Goal: Information Seeking & Learning: Learn about a topic

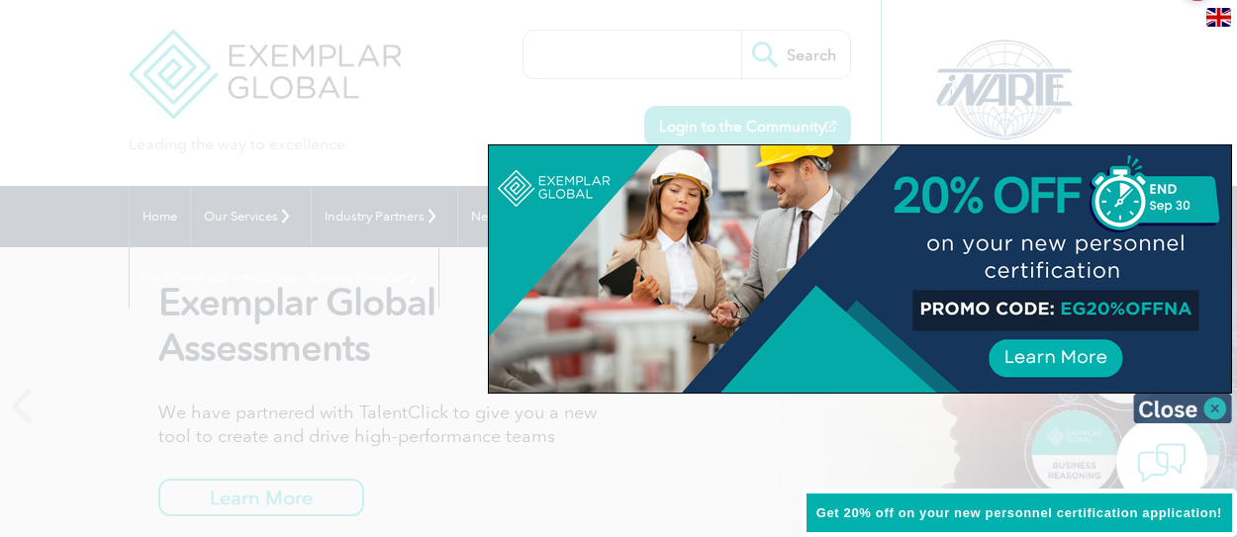
click at [1210, 404] on img at bounding box center [1182, 409] width 99 height 30
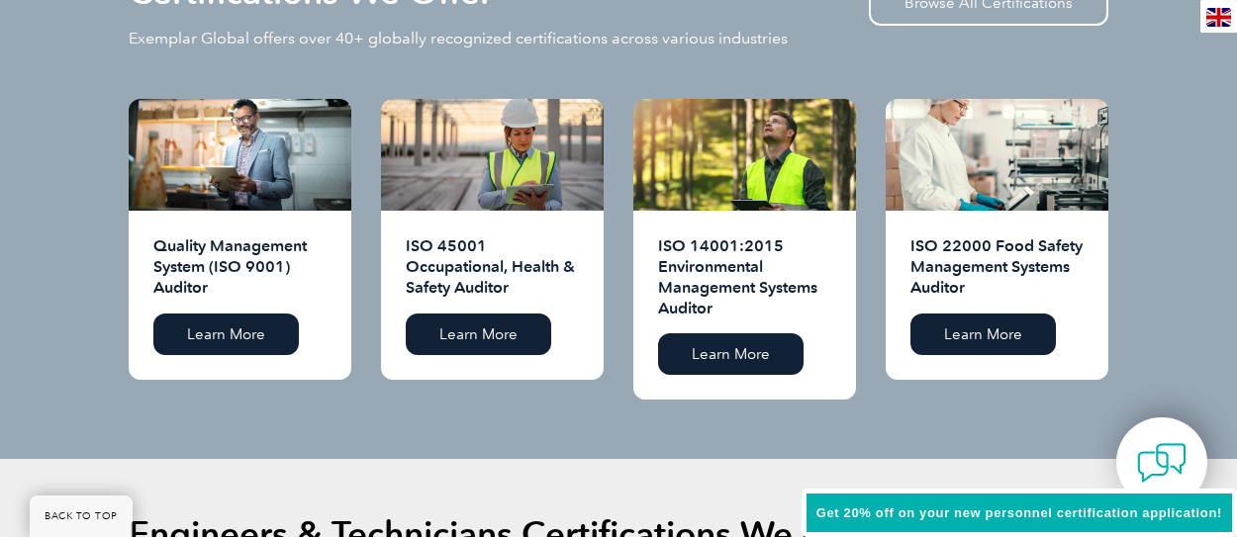
scroll to position [2176, 0]
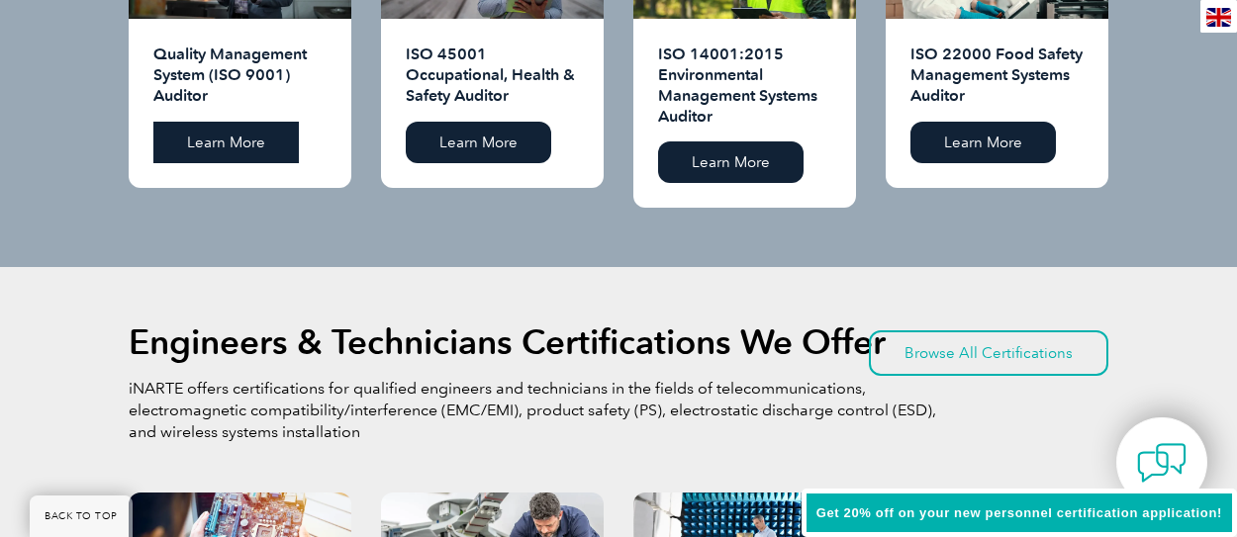
click at [153, 163] on link "Learn More" at bounding box center [225, 143] width 145 height 42
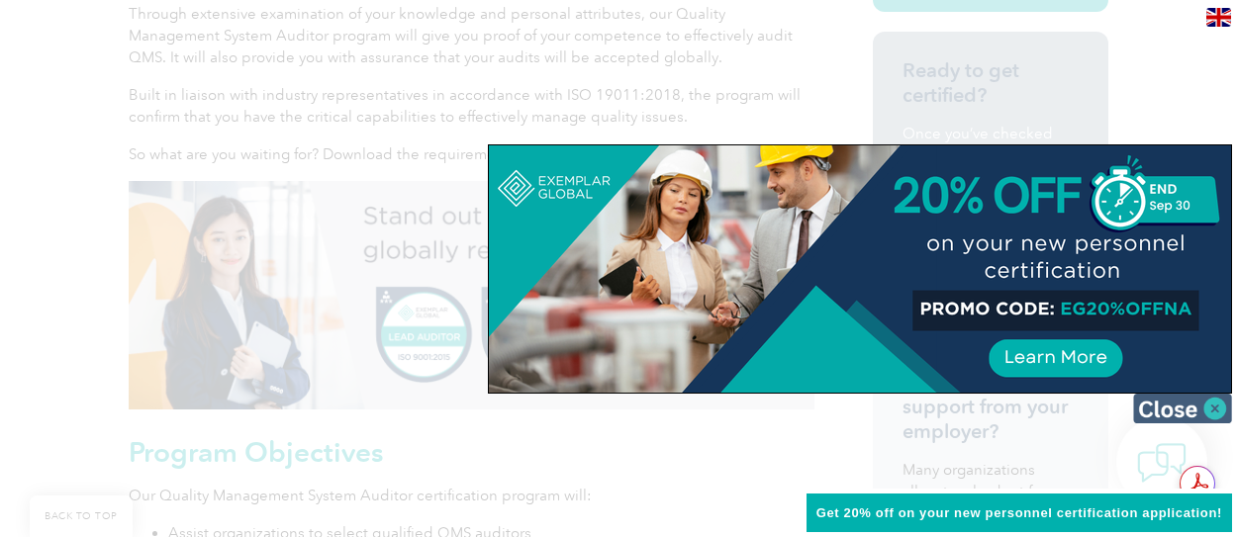
click at [1183, 411] on img at bounding box center [1182, 409] width 99 height 30
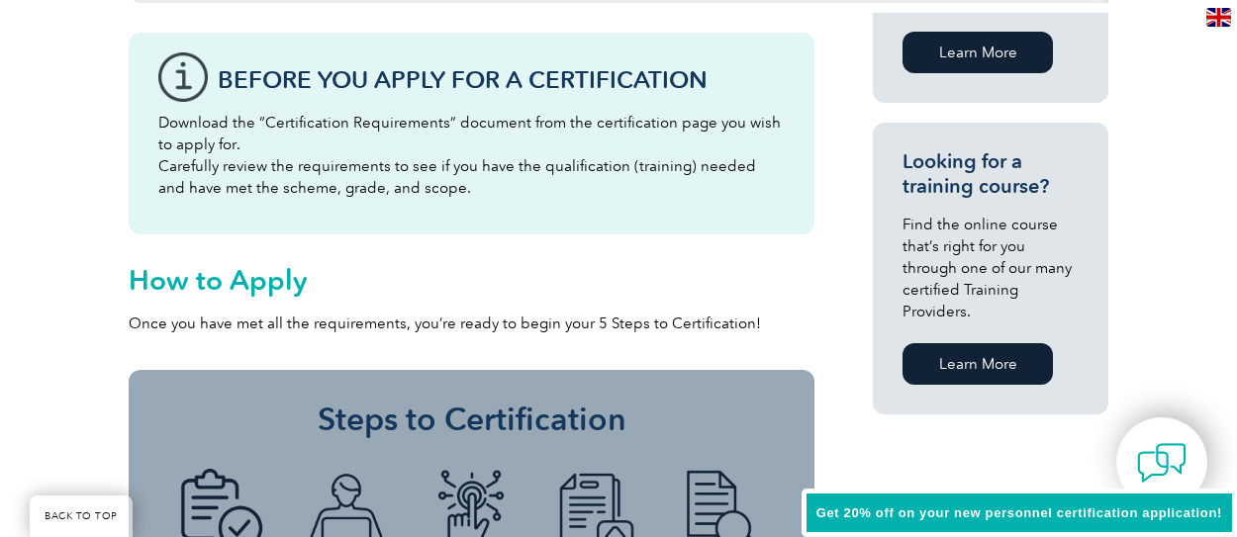
scroll to position [1450, 0]
